Goal: Find specific page/section: Find specific page/section

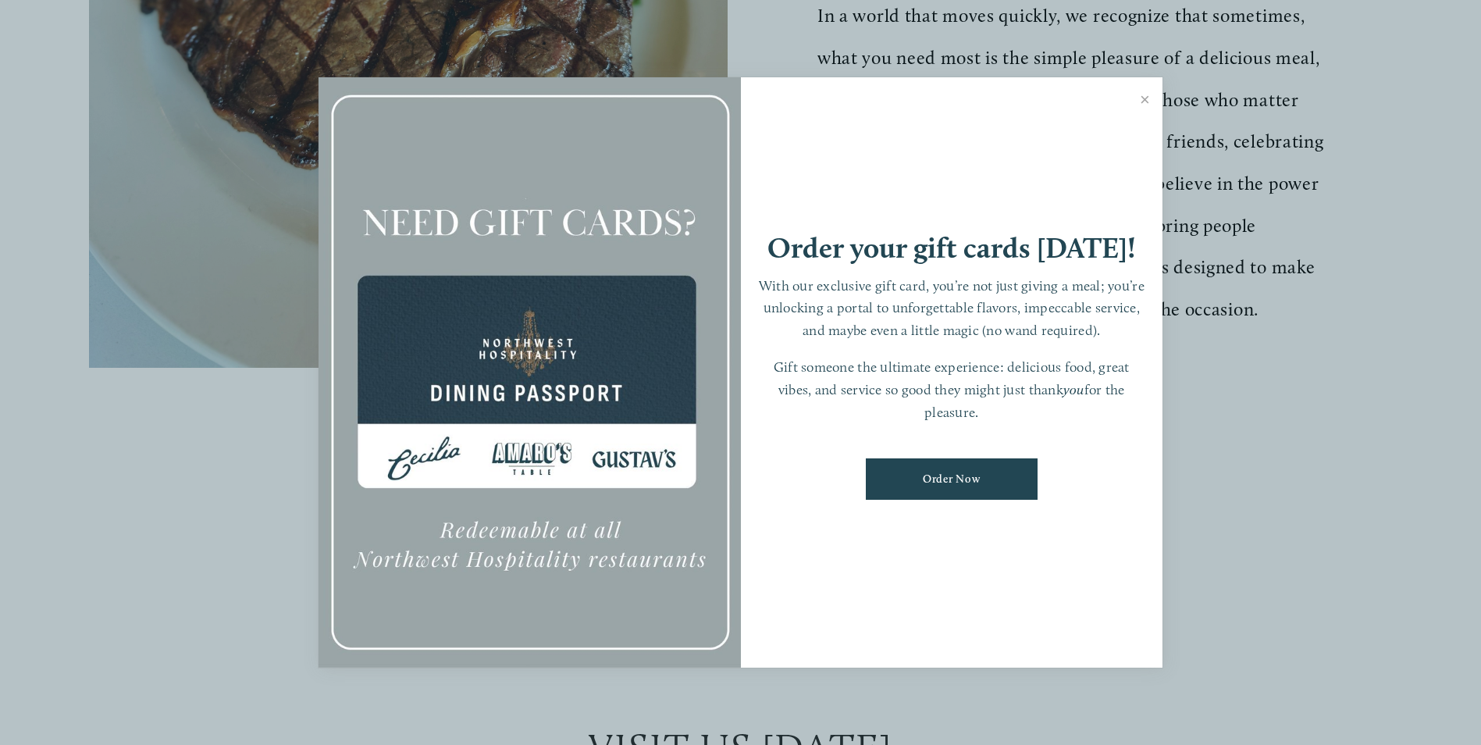
scroll to position [937, 0]
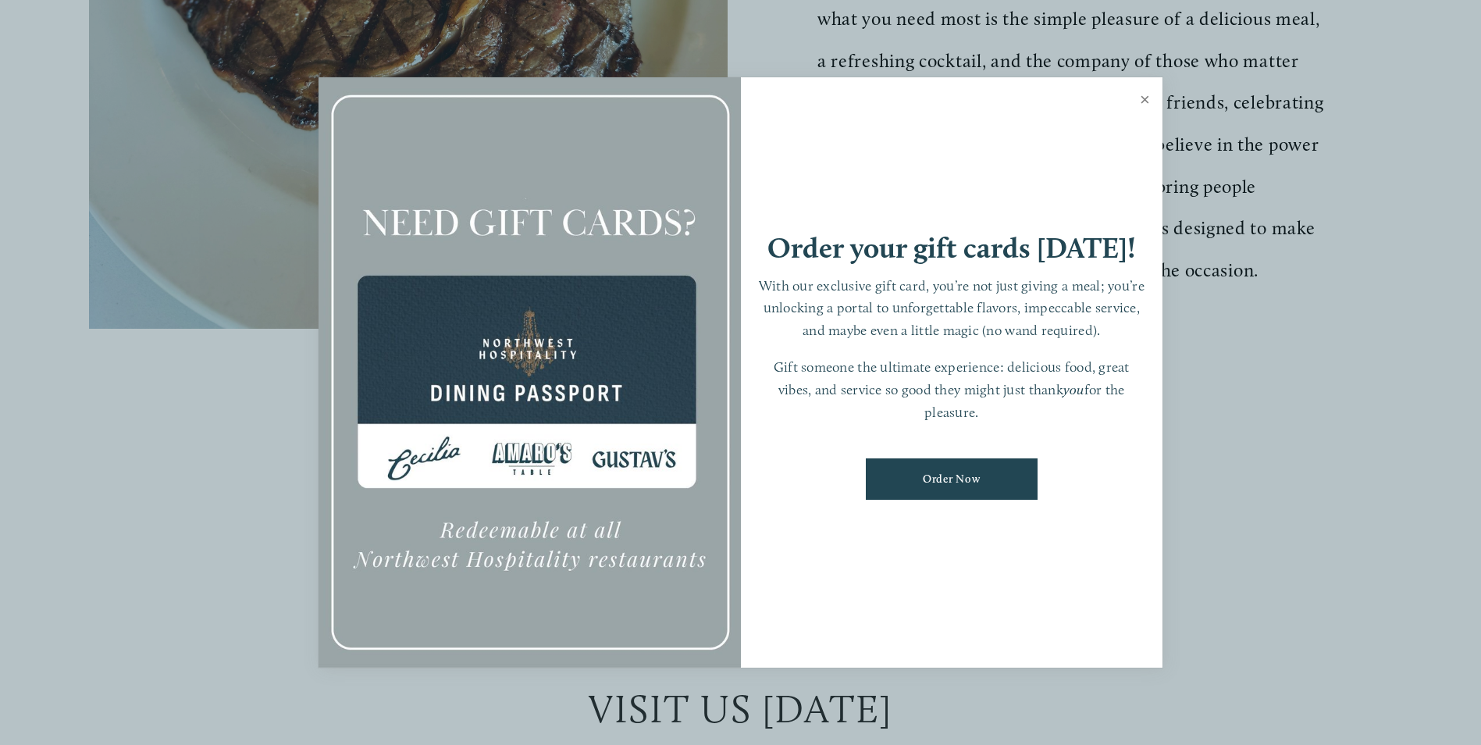
click at [1146, 93] on link "Close" at bounding box center [1145, 102] width 30 height 44
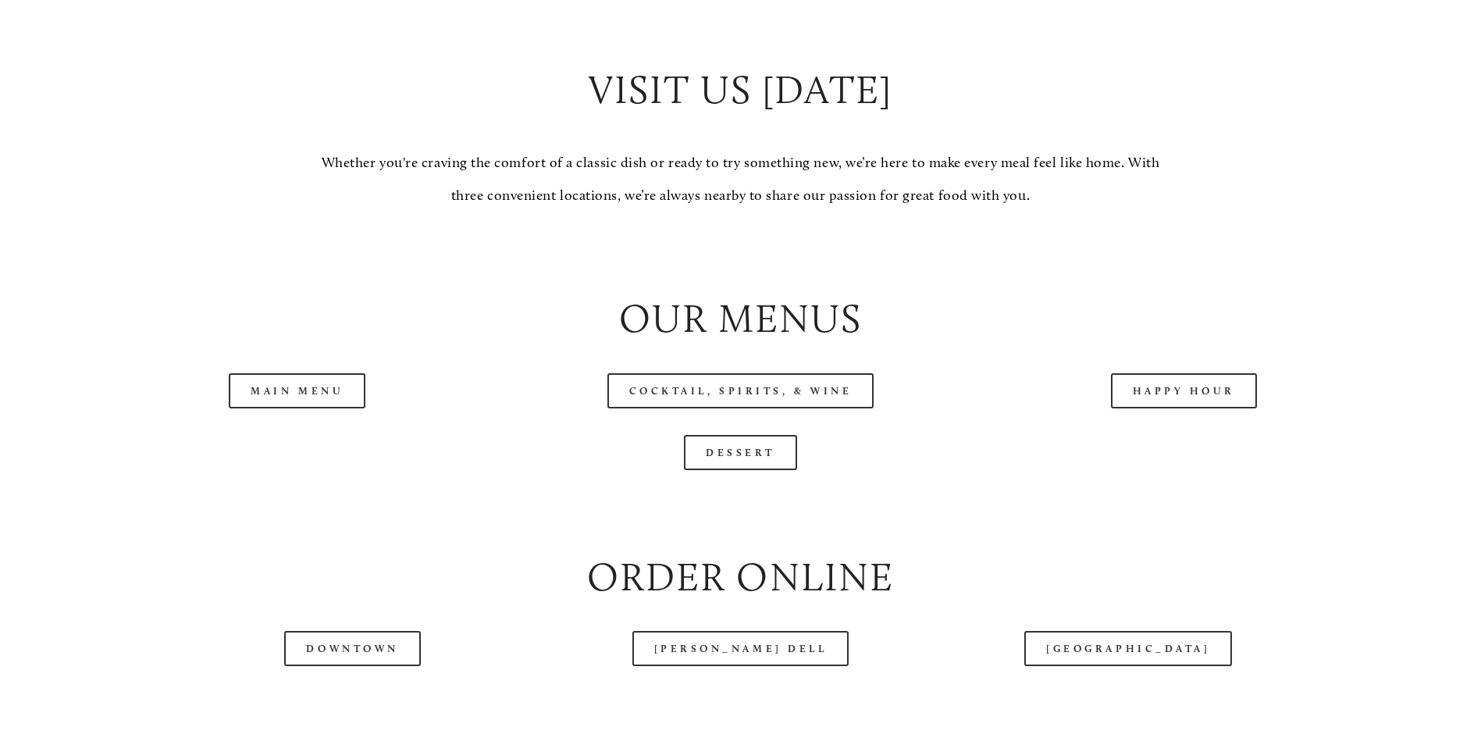
scroll to position [1562, 0]
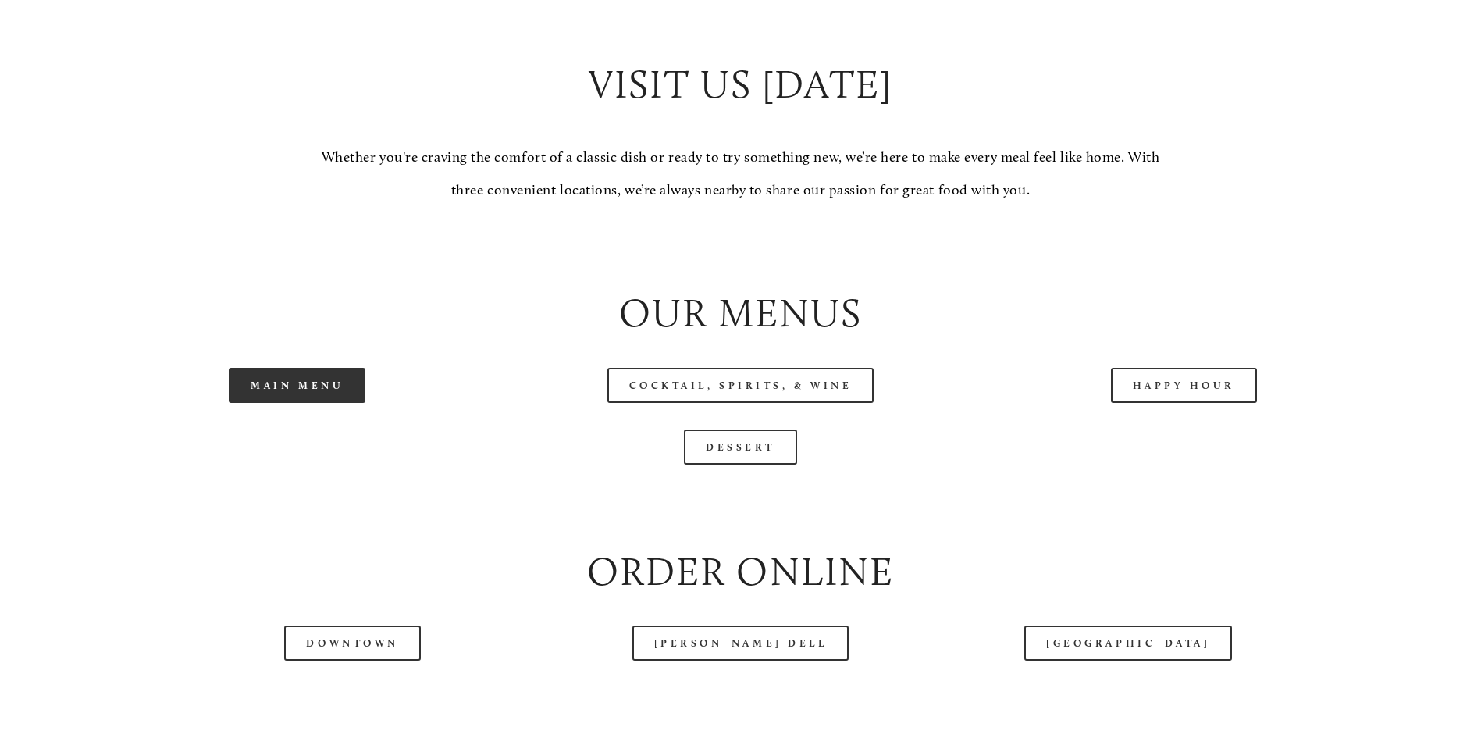
click at [289, 403] on link "Main Menu" at bounding box center [297, 385] width 137 height 35
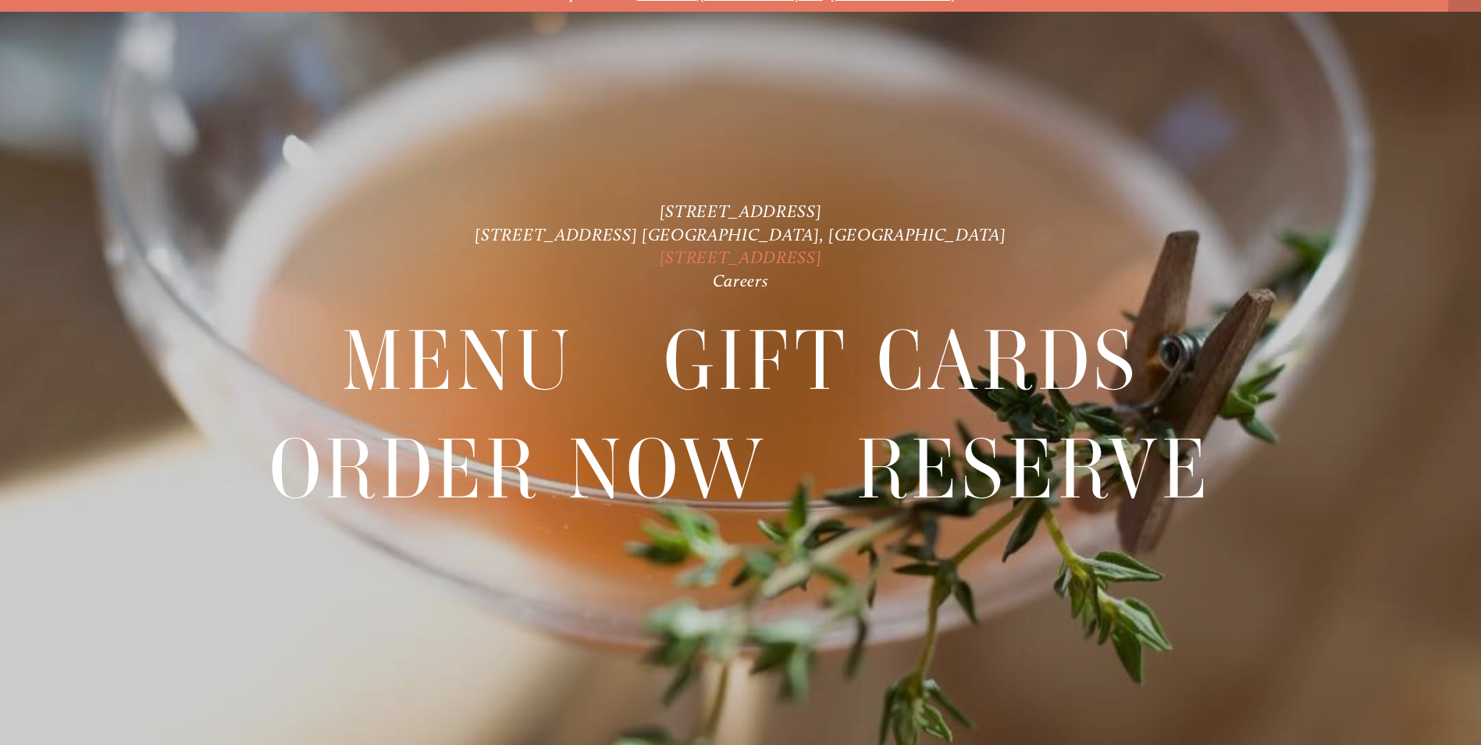
scroll to position [33, 0]
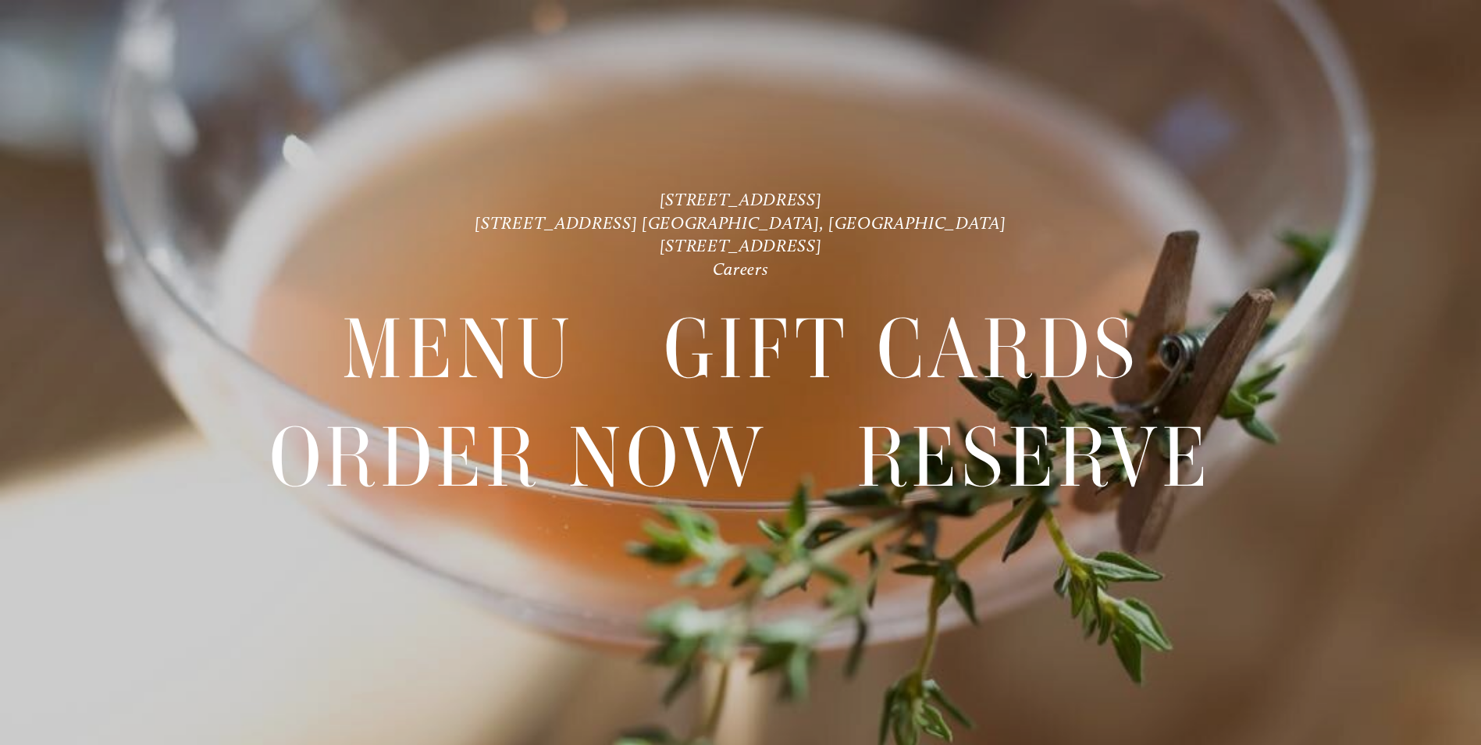
drag, startPoint x: 1367, startPoint y: 0, endPoint x: 1083, endPoint y: 134, distance: 314.4
click at [1083, 134] on div at bounding box center [740, 372] width 1481 height 745
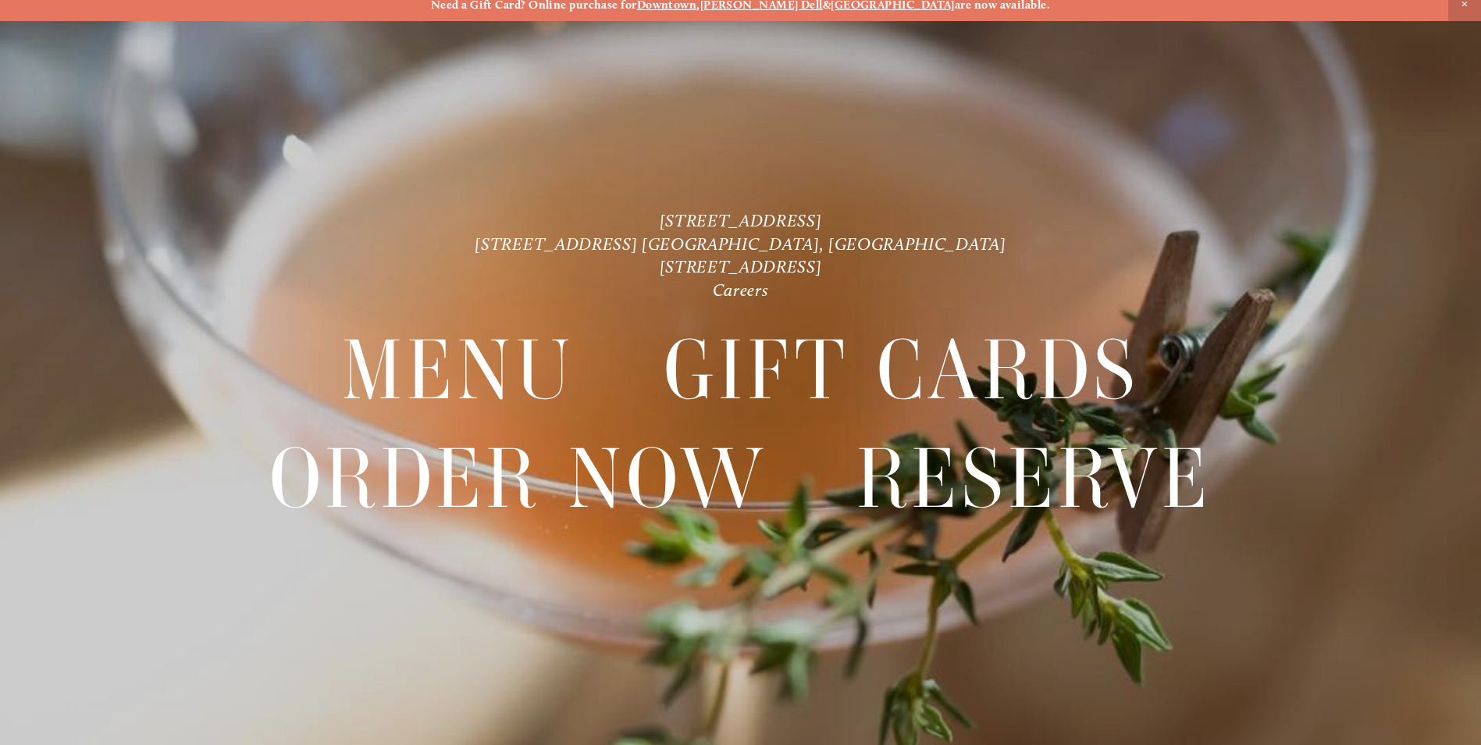
scroll to position [0, 0]
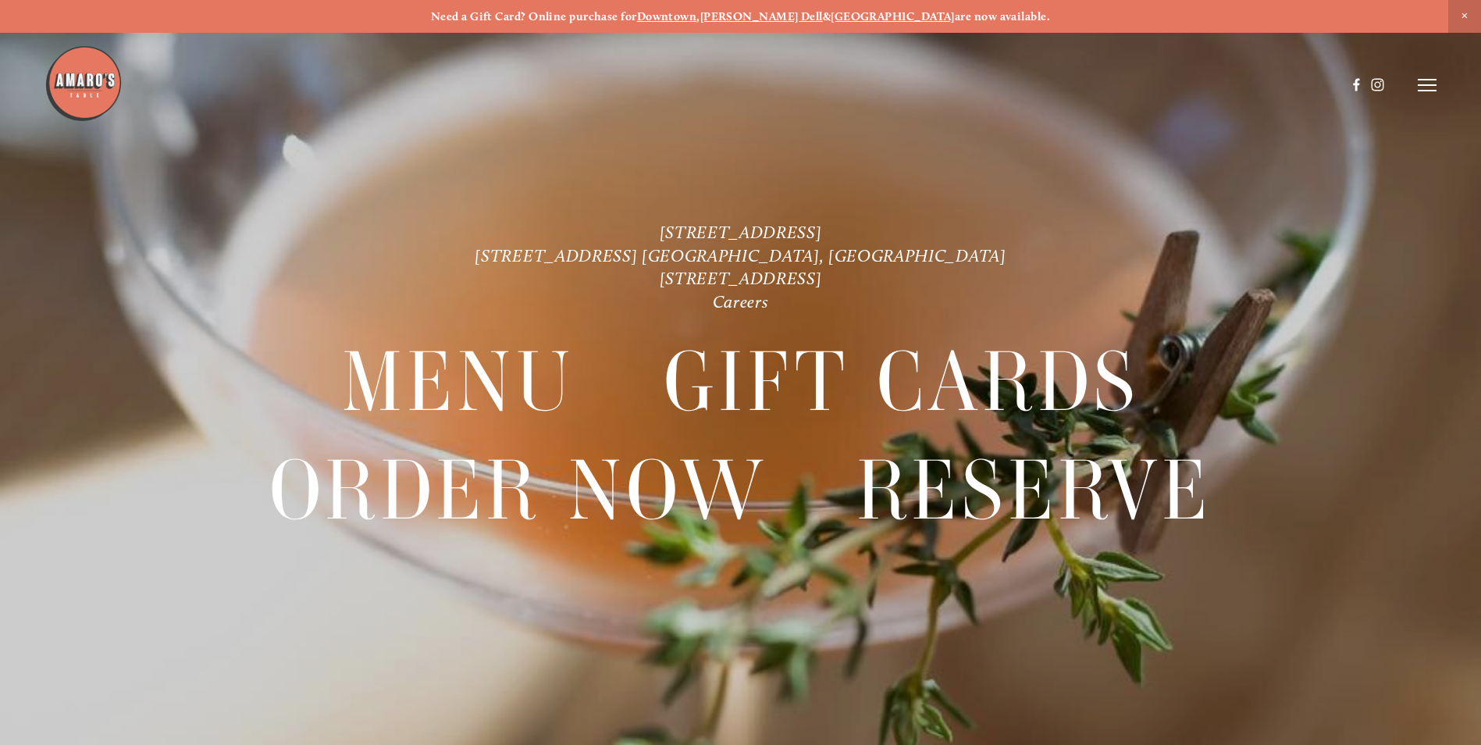
click at [863, 16] on strong "[GEOGRAPHIC_DATA]" at bounding box center [893, 16] width 124 height 14
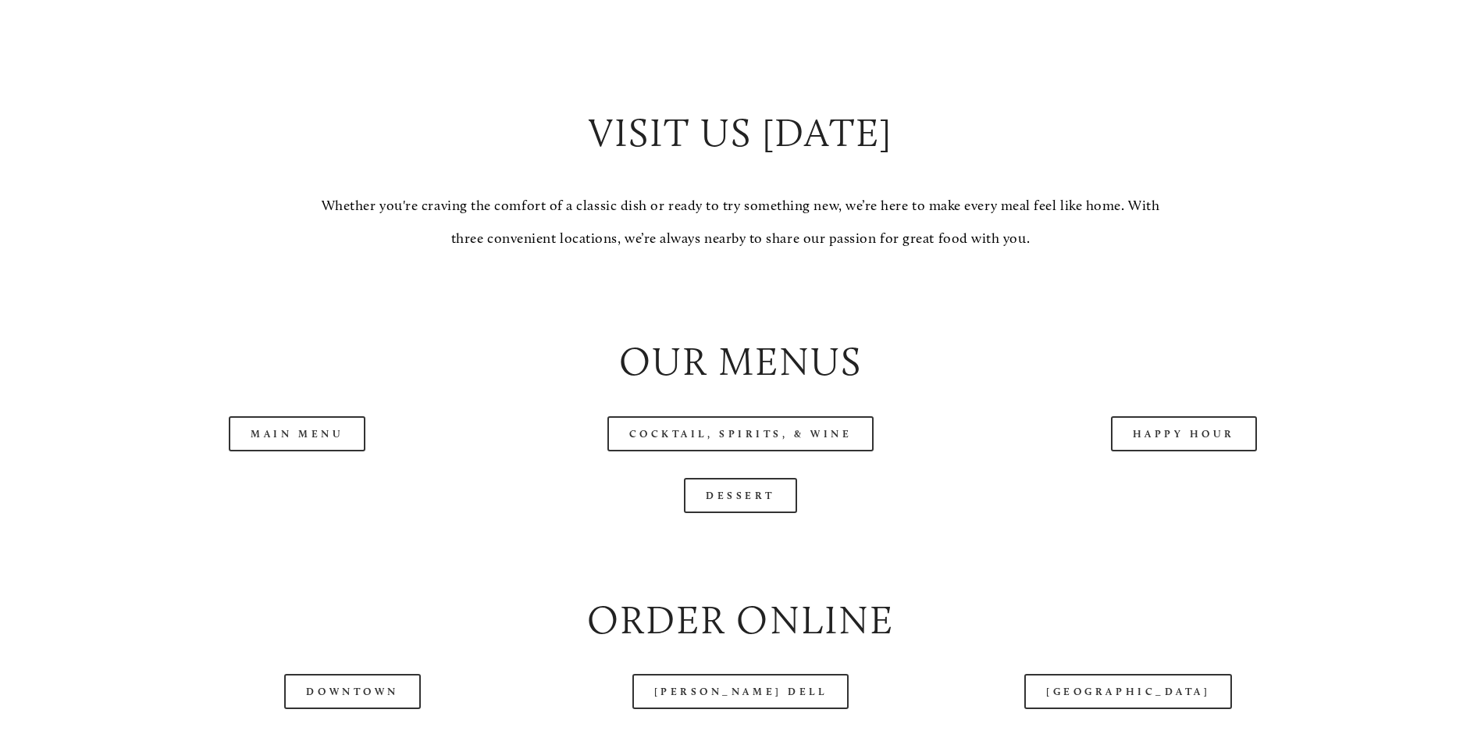
scroll to position [1562, 0]
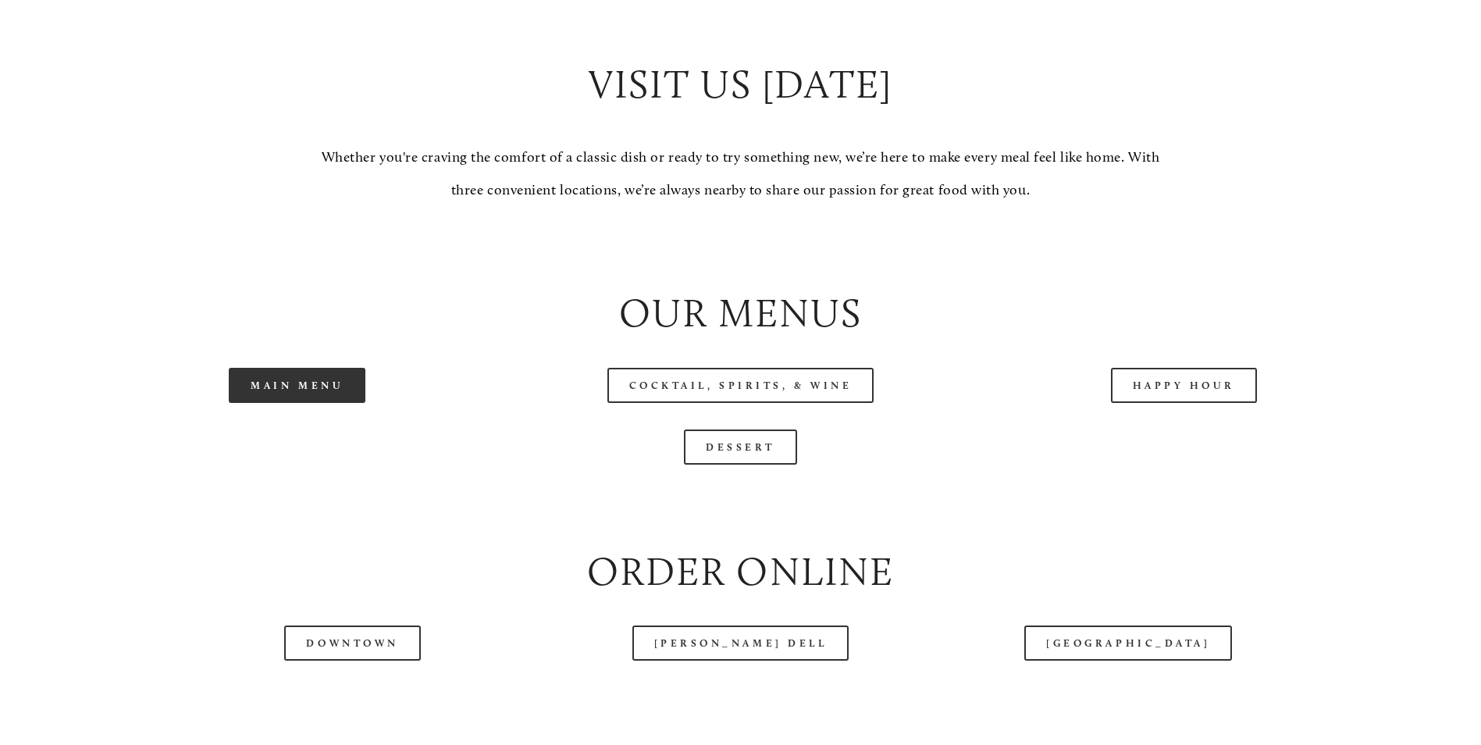
click at [324, 403] on link "Main Menu" at bounding box center [297, 385] width 137 height 35
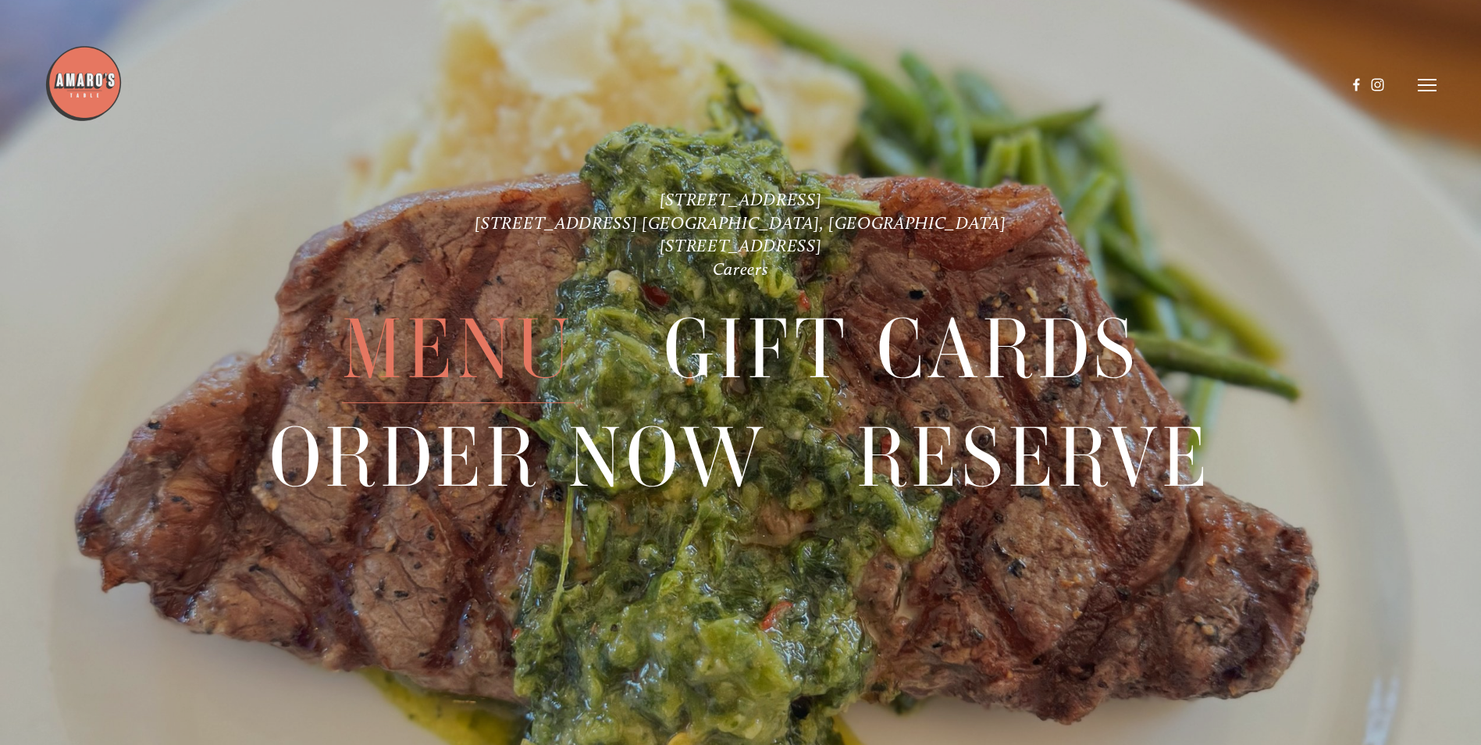
scroll to position [3939, 0]
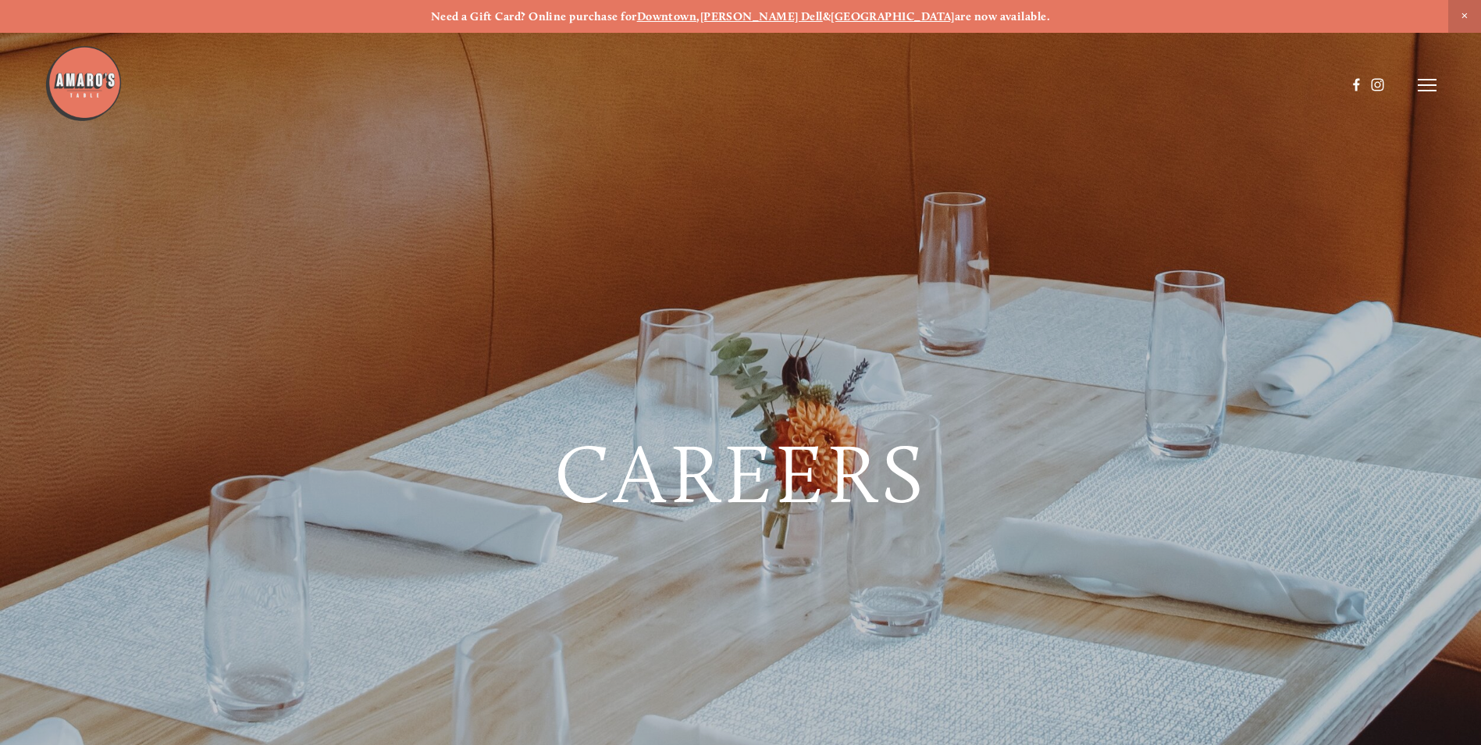
click at [1431, 88] on icon at bounding box center [1427, 85] width 19 height 14
click at [1363, 80] on span "Careers" at bounding box center [1367, 84] width 41 height 15
